Goal: Information Seeking & Learning: Learn about a topic

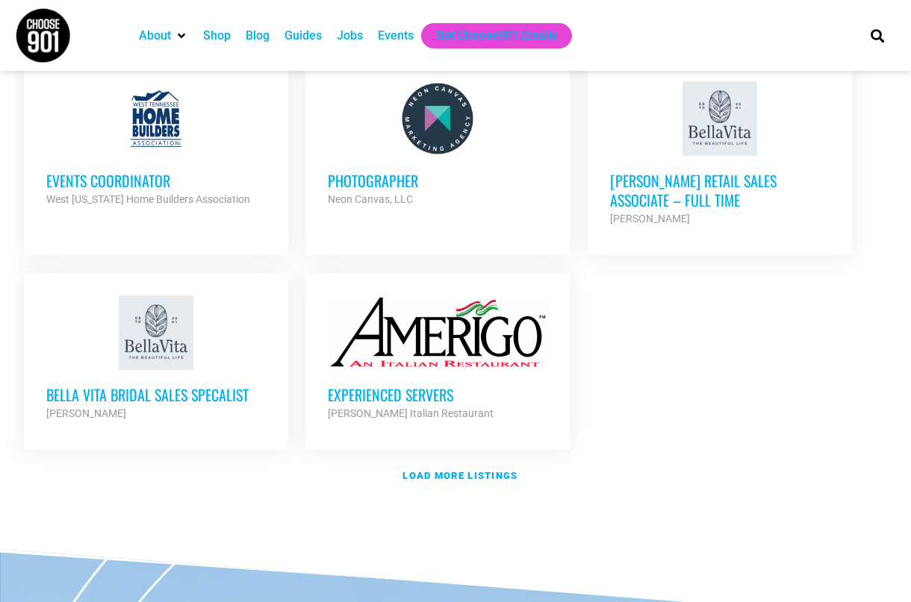
scroll to position [1717, 0]
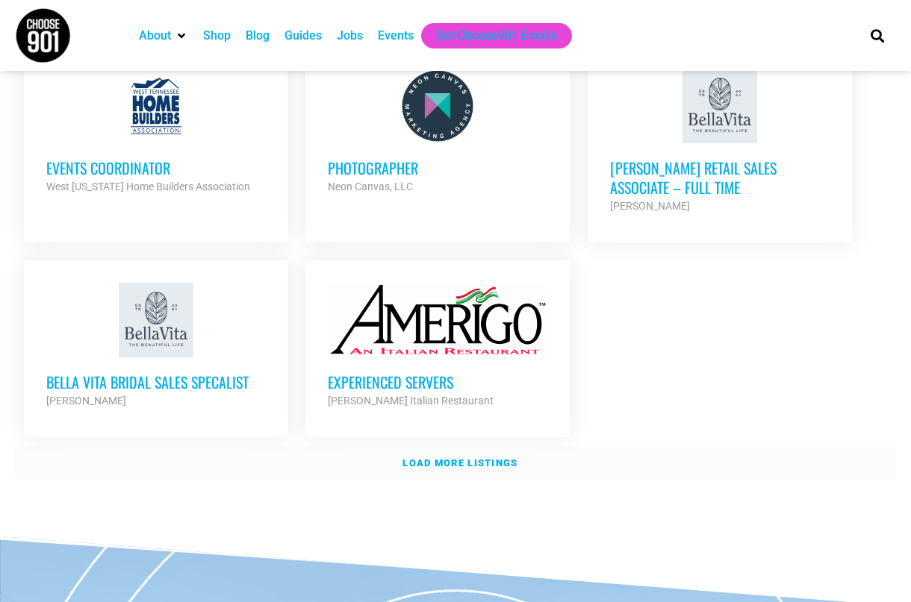
click at [470, 458] on strong "Load more listings" at bounding box center [459, 463] width 115 height 11
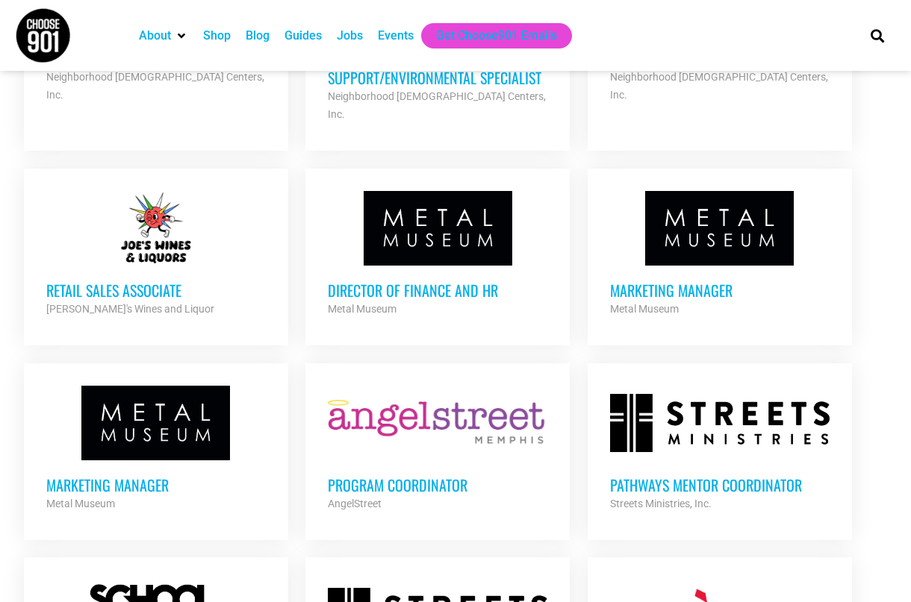
scroll to position [2687, 0]
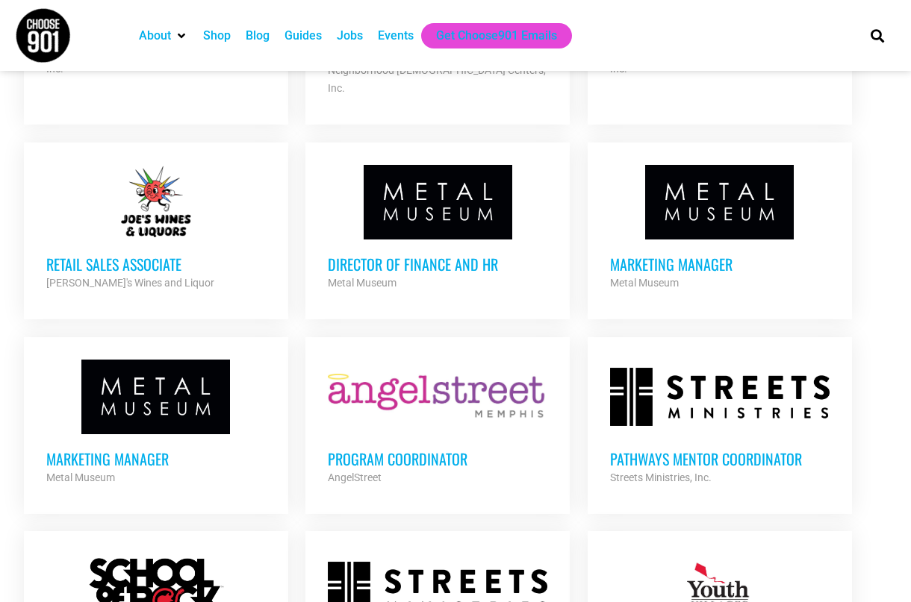
click at [409, 255] on h3 "Director of Finance and HR" at bounding box center [437, 264] width 219 height 19
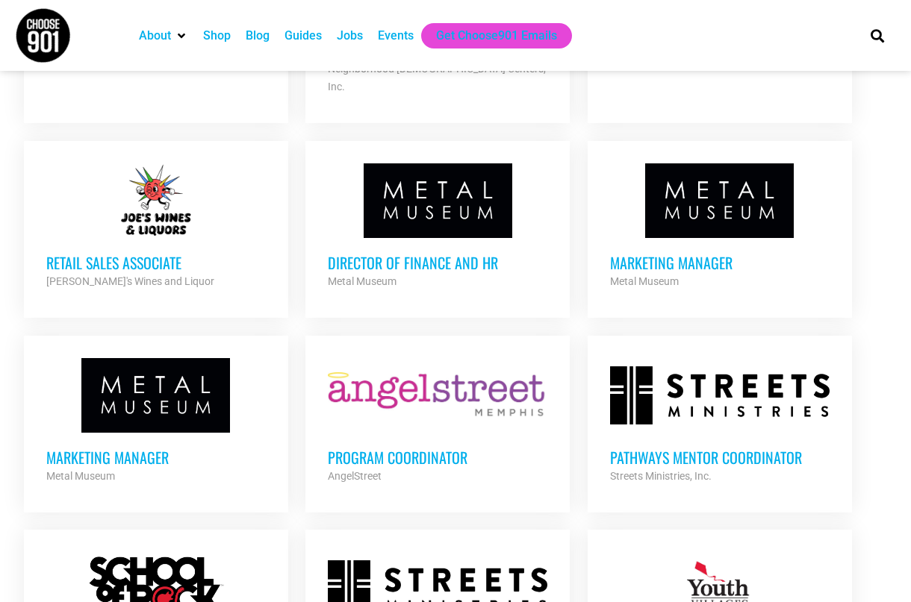
click at [676, 253] on h3 "Marketing Manager" at bounding box center [719, 262] width 219 height 19
click at [84, 448] on h3 "Marketing Manager" at bounding box center [155, 457] width 219 height 19
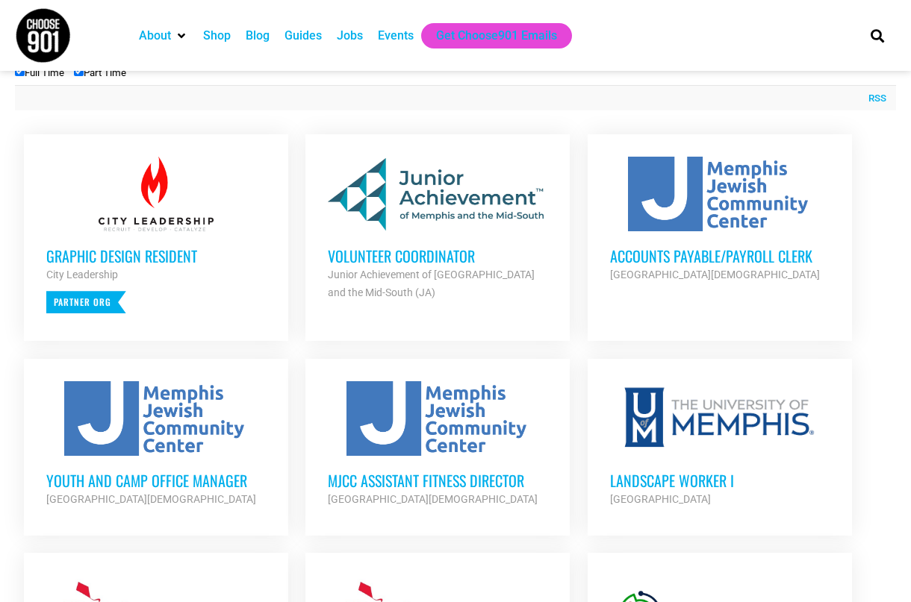
scroll to position [524, 0]
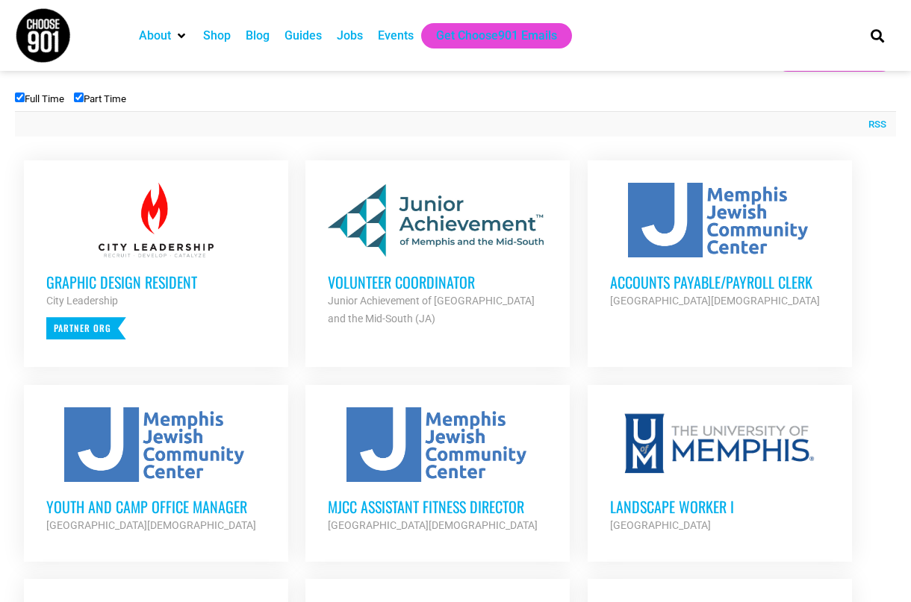
click at [426, 284] on h3 "Volunteer Coordinator" at bounding box center [437, 281] width 219 height 19
